Goal: Task Accomplishment & Management: Manage account settings

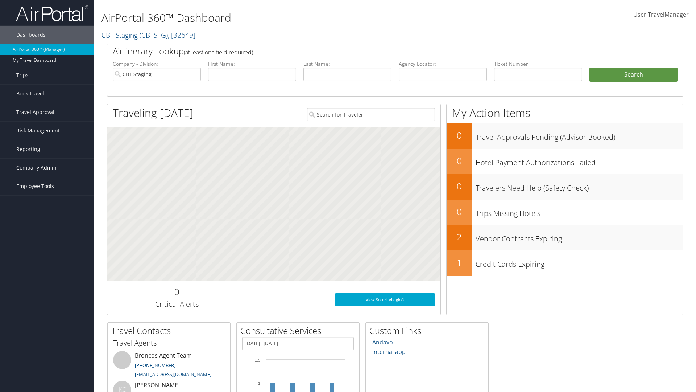
click at [47, 168] on span "Company Admin" at bounding box center [36, 167] width 40 height 18
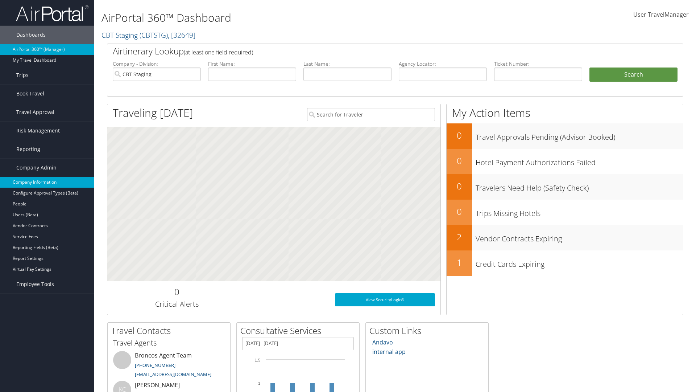
click at [47, 182] on link "Company Information" at bounding box center [47, 182] width 94 height 11
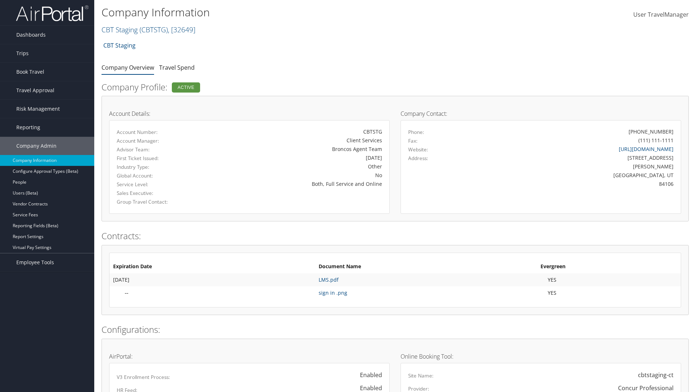
click at [661, 15] on span "User TravelManager" at bounding box center [660, 15] width 55 height 8
click at [0, 0] on link "Sign Out" at bounding box center [0, 0] width 0 height 0
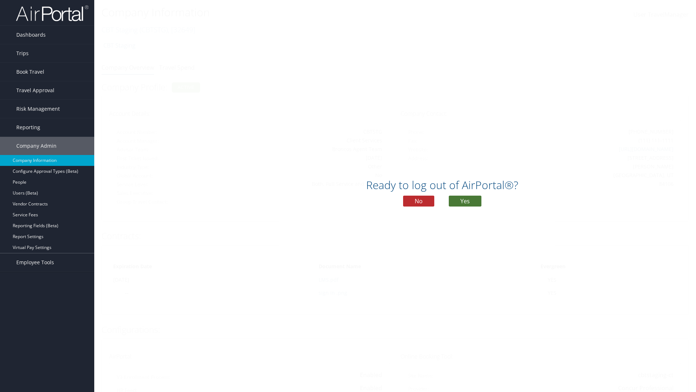
click at [465, 201] on button "Yes" at bounding box center [465, 200] width 33 height 11
